Goal: Find contact information: Find contact information

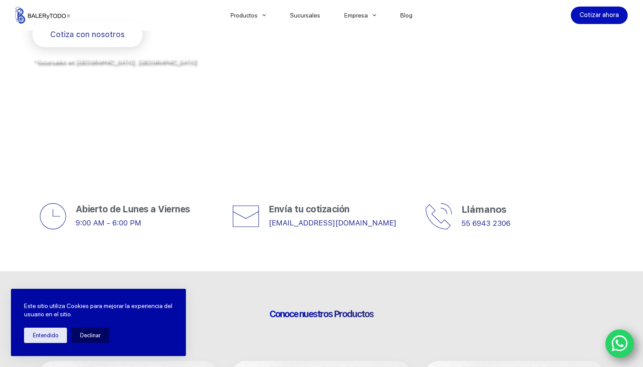
scroll to position [228, 0]
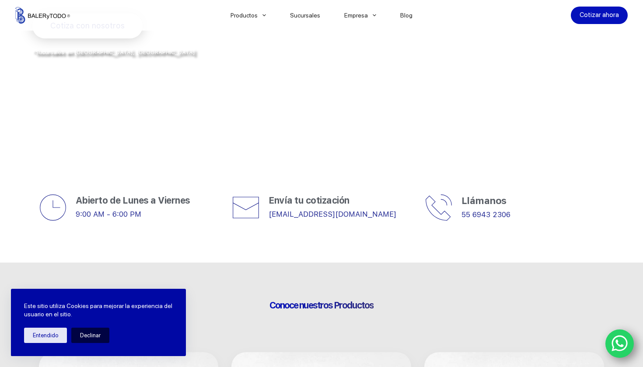
click at [96, 336] on button "Declinar" at bounding box center [90, 335] width 38 height 15
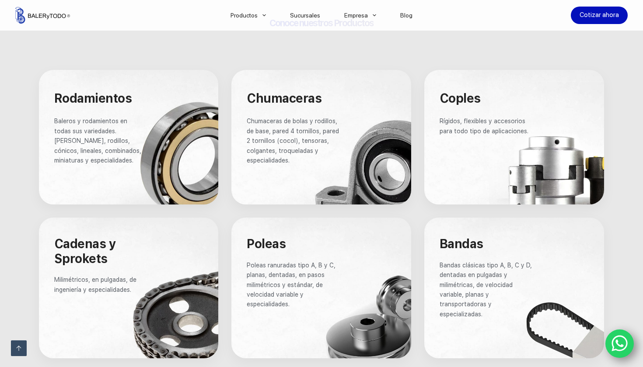
scroll to position [511, 0]
click at [342, 135] on div at bounding box center [321, 137] width 180 height 135
click at [288, 96] on span "Chumaceras" at bounding box center [284, 98] width 75 height 15
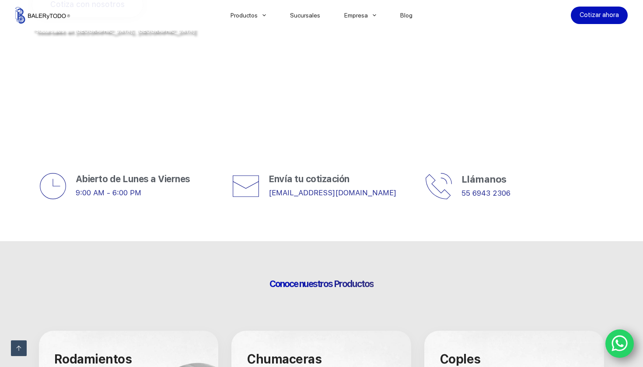
scroll to position [168, 0]
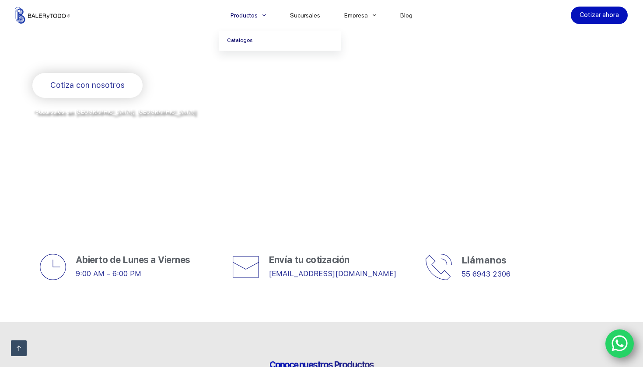
click at [241, 40] on link "Catalogos" at bounding box center [280, 41] width 122 height 20
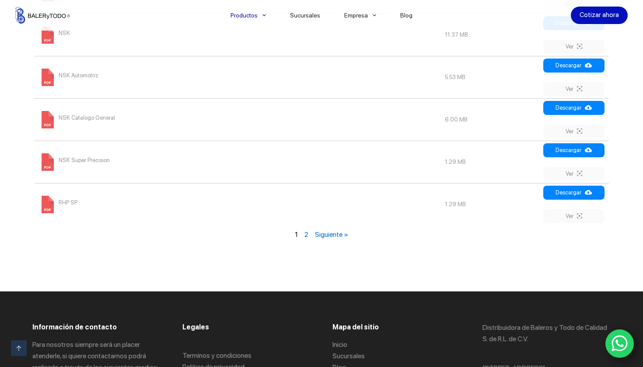
scroll to position [1074, 0]
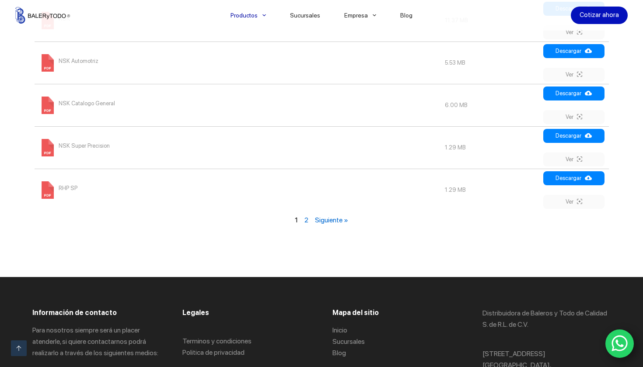
click at [307, 219] on link "2" at bounding box center [306, 220] width 4 height 8
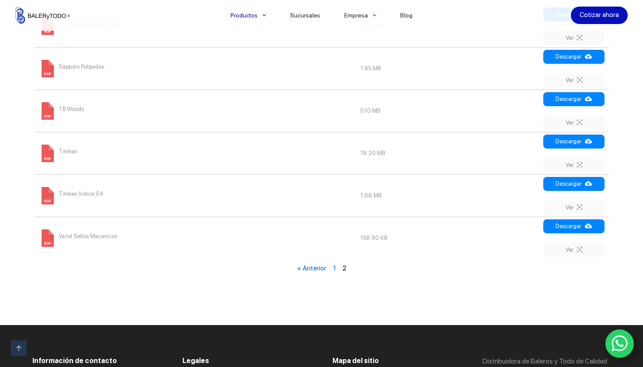
scroll to position [631, 0]
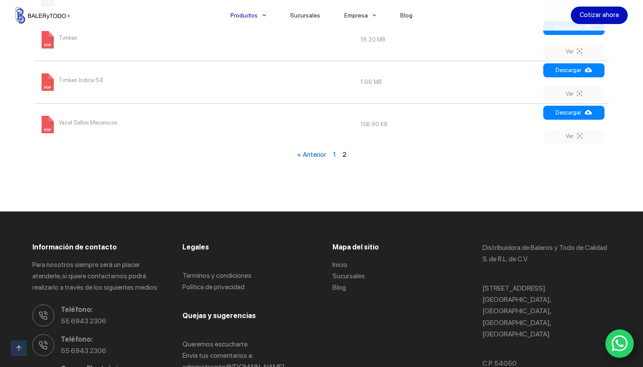
click at [317, 151] on link "« Anterior" at bounding box center [311, 154] width 29 height 8
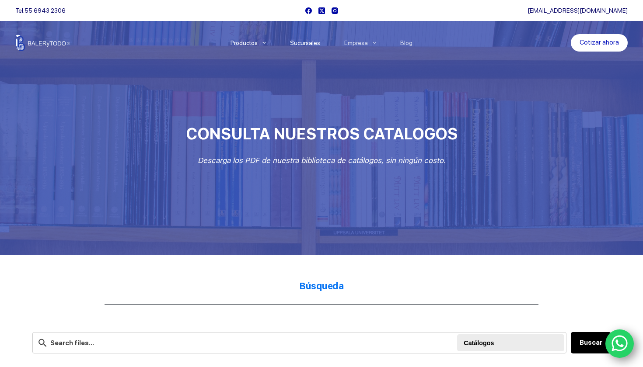
click at [313, 43] on link "Sucursales" at bounding box center [305, 43] width 54 height 0
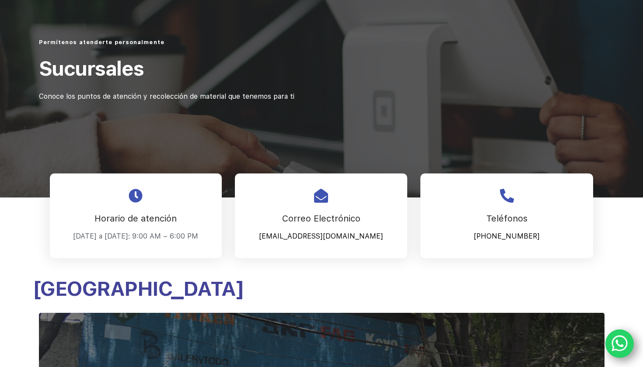
scroll to position [96, 0]
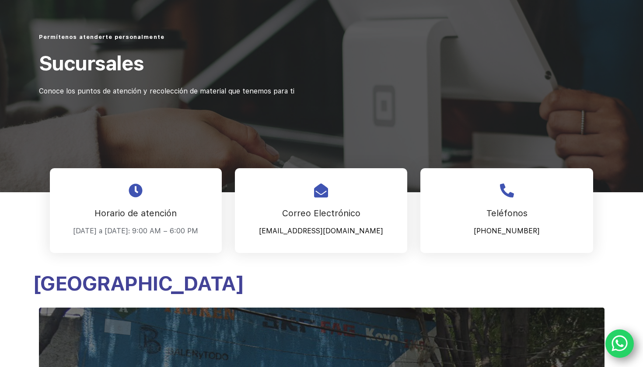
click at [327, 199] on div at bounding box center [321, 210] width 172 height 85
drag, startPoint x: 374, startPoint y: 231, endPoint x: 269, endPoint y: 233, distance: 105.0
click at [269, 233] on p "Cotizaciones@balerytodo.com" at bounding box center [321, 231] width 150 height 13
copy p "Cotizaciones@balerytodo.com"
